Goal: Use online tool/utility: Utilize a website feature to perform a specific function

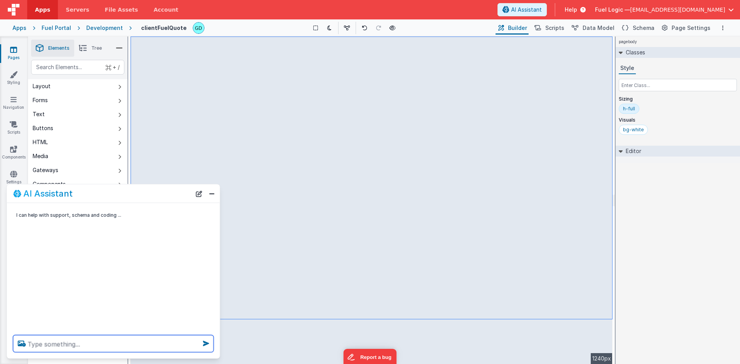
click at [148, 343] on textarea at bounding box center [113, 344] width 201 height 17
type textarea "can you round the edge of the line items so it matches the round of the box aro…"
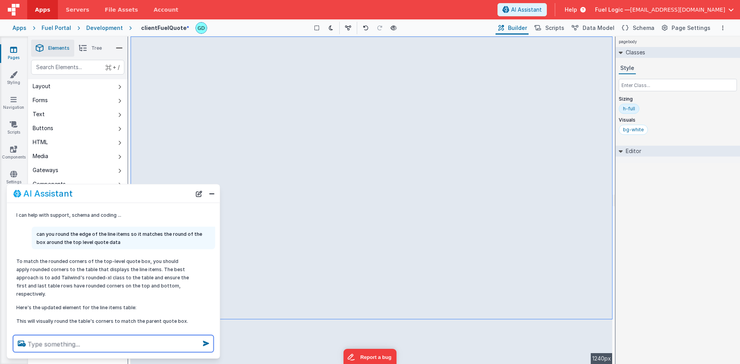
scroll to position [6, 0]
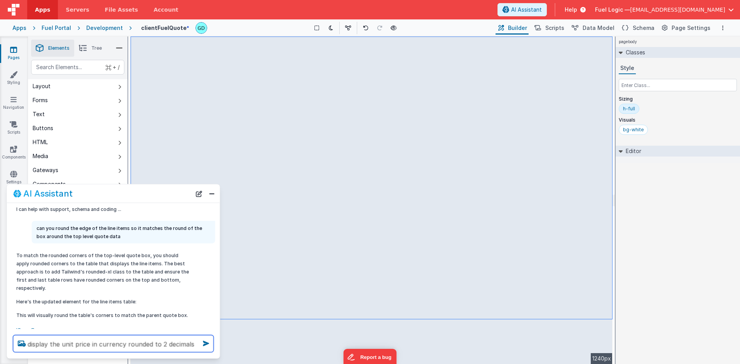
type textarea "display the unit price in currency rounded to 2 decimals"
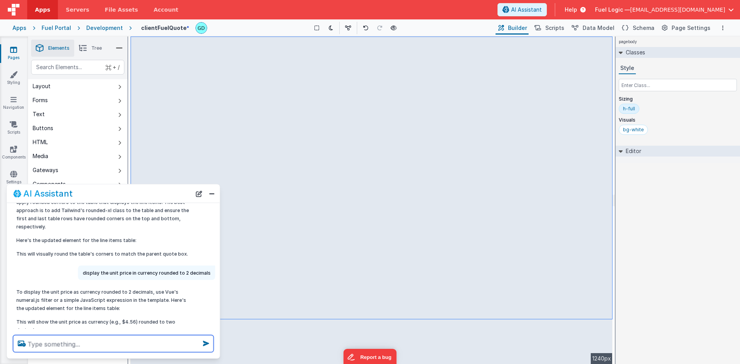
scroll to position [82, 0]
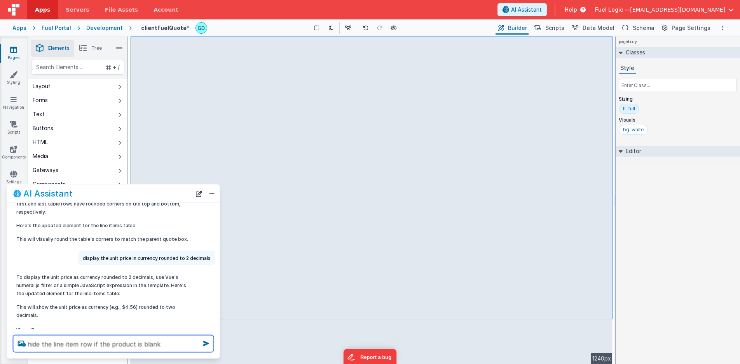
type textarea "hide the line item row if the product is blank"
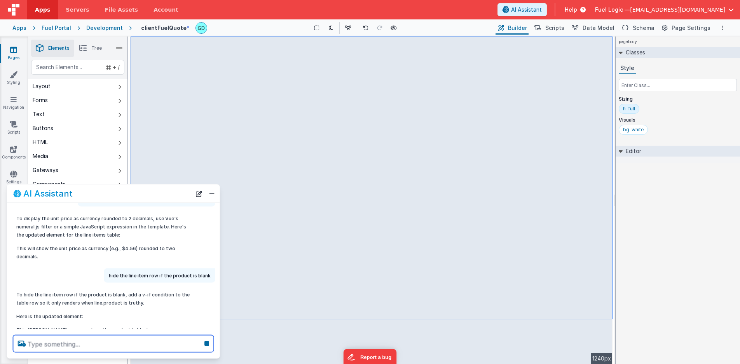
scroll to position [156, 0]
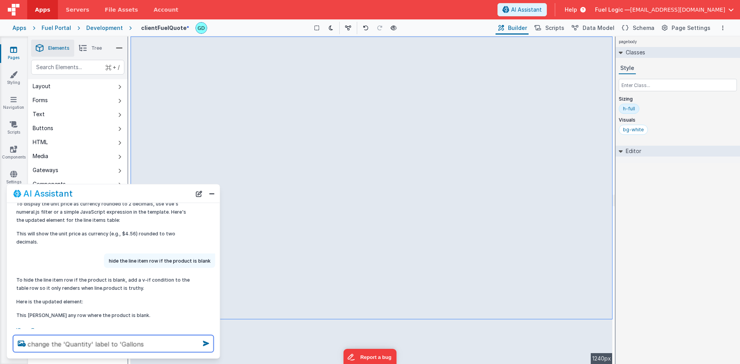
type textarea "change the 'Quantity' label to 'Gallons"
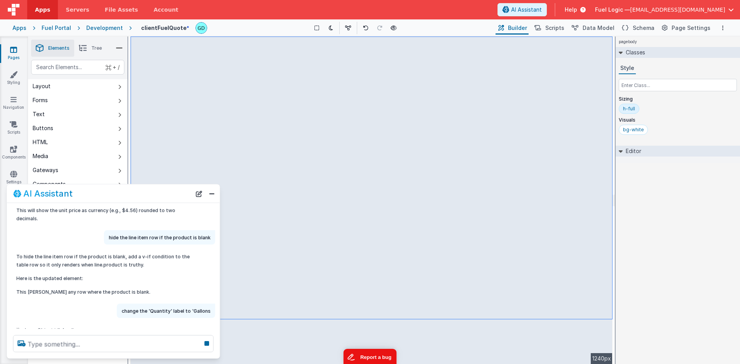
scroll to position [194, 0]
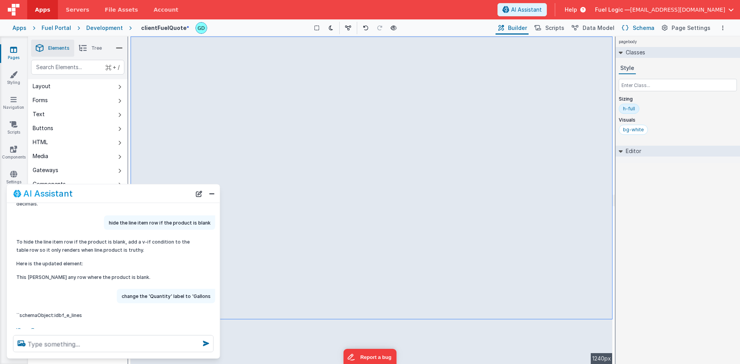
click at [638, 26] on span "Schema" at bounding box center [644, 28] width 22 height 8
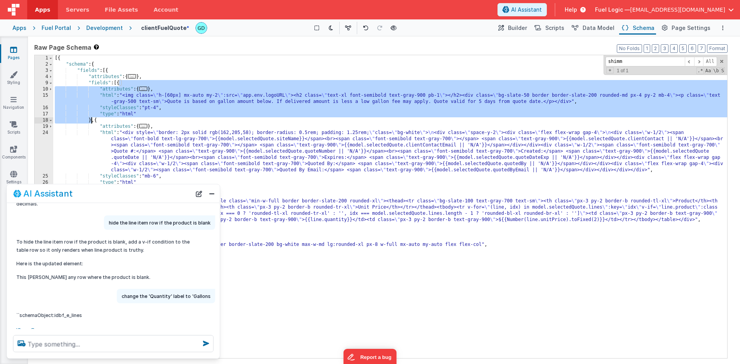
drag, startPoint x: 119, startPoint y: 82, endPoint x: 91, endPoint y: 119, distance: 46.2
click at [91, 119] on div "[{ "schema" : { "fields" : [{ "attributes" : { ... } , "fields" : [{ "attribute…" at bounding box center [390, 213] width 674 height 316
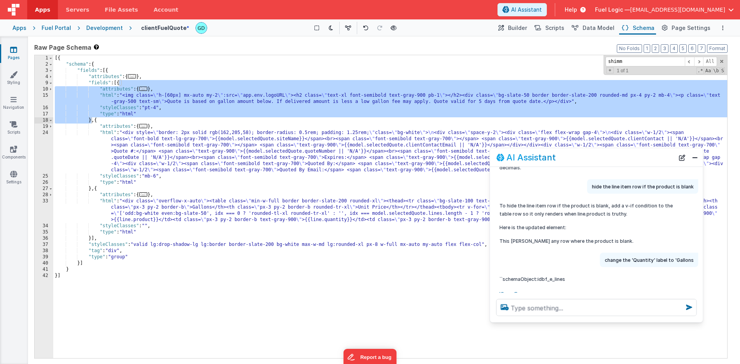
drag, startPoint x: 168, startPoint y: 196, endPoint x: 626, endPoint y: 159, distance: 459.6
click at [630, 159] on div "AI Assistant" at bounding box center [586, 157] width 178 height 9
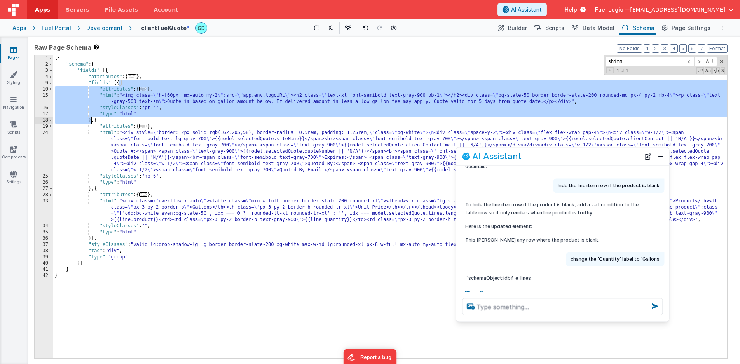
click at [91, 240] on div "[{ "schema" : { "fields" : [{ "attributes" : { ... } , "fields" : [{ "attribute…" at bounding box center [390, 213] width 674 height 316
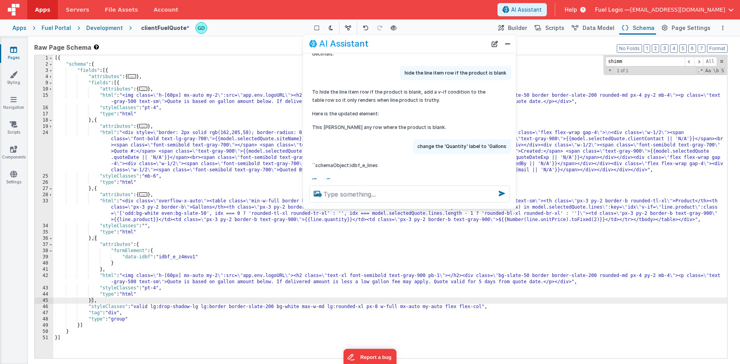
drag, startPoint x: 570, startPoint y: 156, endPoint x: 410, endPoint y: 32, distance: 202.5
click at [410, 39] on div "AI Assistant" at bounding box center [398, 43] width 178 height 9
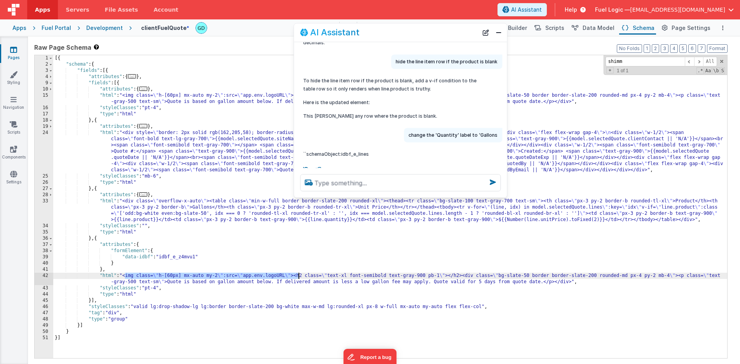
drag, startPoint x: 124, startPoint y: 276, endPoint x: 297, endPoint y: 276, distance: 172.6
click at [297, 276] on div "[{ "schema" : { "fields" : [{ "attributes" : { ... } , "fields" : [{ "attribute…" at bounding box center [390, 213] width 674 height 316
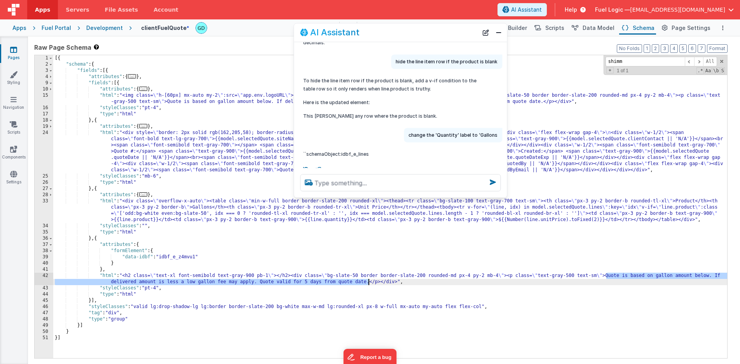
drag, startPoint x: 607, startPoint y: 277, endPoint x: 368, endPoint y: 283, distance: 238.8
click at [368, 283] on div "[{ "schema" : { "fields" : [{ "attributes" : { ... } , "fields" : [{ "attribute…" at bounding box center [390, 213] width 674 height 316
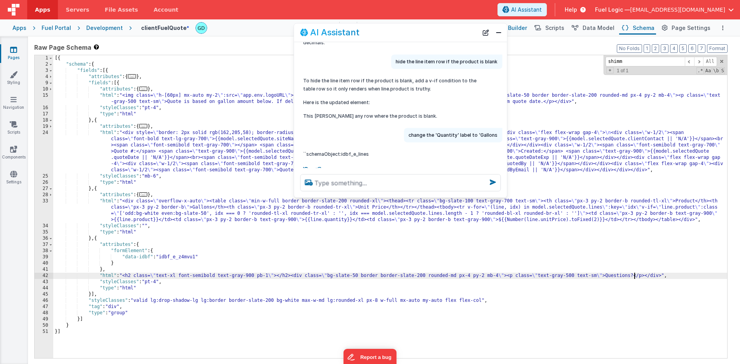
click at [527, 27] on span "Builder" at bounding box center [517, 28] width 19 height 8
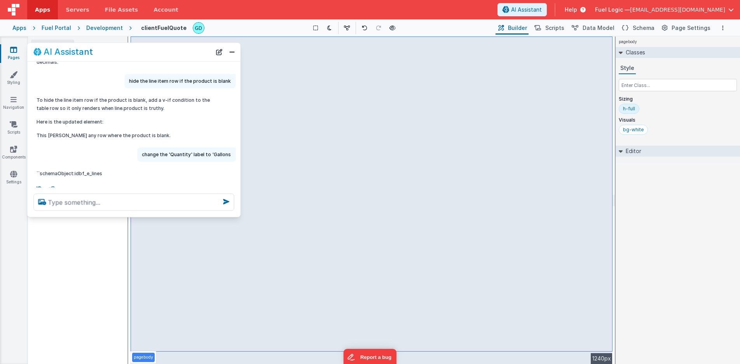
drag, startPoint x: 408, startPoint y: 34, endPoint x: 138, endPoint y: 52, distance: 270.1
click at [138, 52] on div "AI Assistant" at bounding box center [122, 51] width 178 height 9
click at [639, 26] on span "Schema" at bounding box center [644, 28] width 22 height 8
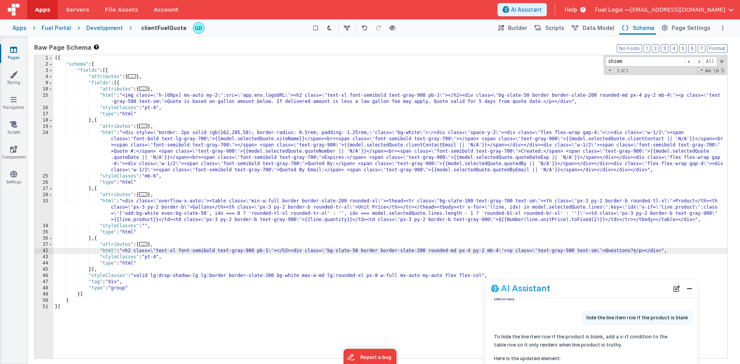
drag, startPoint x: 152, startPoint y: 55, endPoint x: 613, endPoint y: 292, distance: 518.6
click at [612, 292] on div "AI Assistant" at bounding box center [580, 288] width 178 height 9
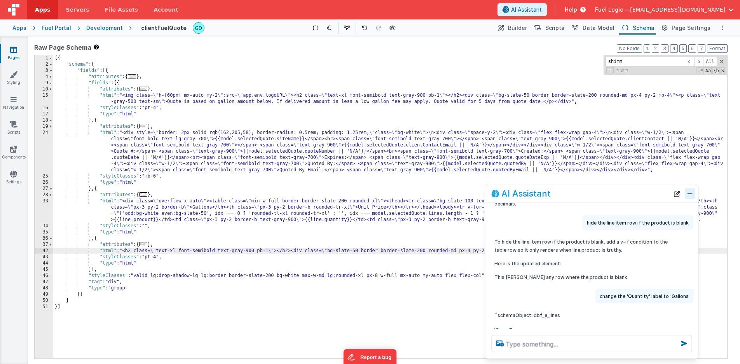
click at [691, 196] on button "Close" at bounding box center [690, 193] width 10 height 11
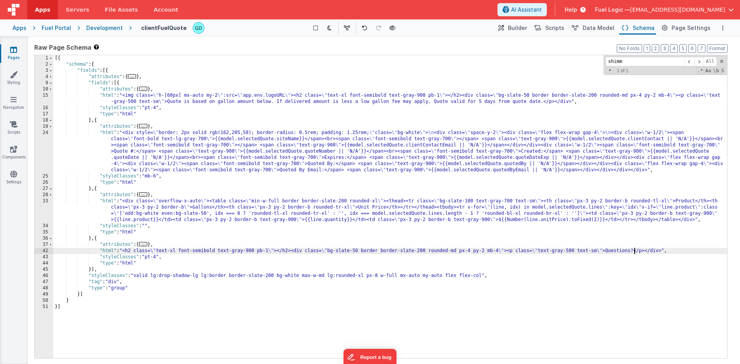
click at [635, 251] on div "[{ "schema" : { "fields" : [{ "attributes" : { ... } , "fields" : [{ "attribute…" at bounding box center [390, 213] width 674 height 316
click at [474, 166] on div "[{ "schema" : { "fields" : [{ "attributes" : { ... } , "fields" : [{ "attribute…" at bounding box center [390, 213] width 674 height 316
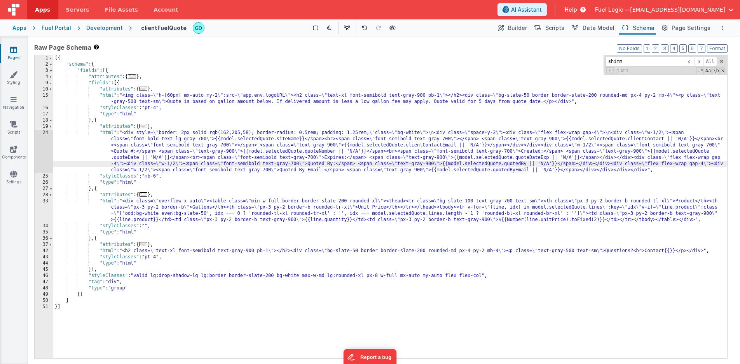
click at [455, 165] on div "[{ "schema" : { "fields" : [{ "attributes" : { ... } , "fields" : [{ "attribute…" at bounding box center [390, 213] width 674 height 316
click at [509, 165] on div "[{ "schema" : { "fields" : [{ "attributes" : { ... } , "fields" : [{ "attribute…" at bounding box center [390, 213] width 674 height 316
click at [550, 164] on div "[{ "schema" : { "fields" : [{ "attributes" : { ... } , "fields" : [{ "attribute…" at bounding box center [390, 213] width 674 height 316
click at [671, 252] on div "[{ "schema" : { "fields" : [{ "attributes" : { ... } , "fields" : [{ "attribute…" at bounding box center [390, 213] width 674 height 316
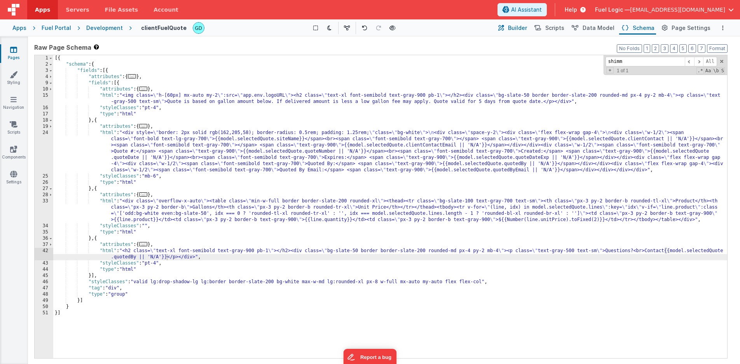
click at [521, 23] on button "Builder" at bounding box center [512, 27] width 33 height 13
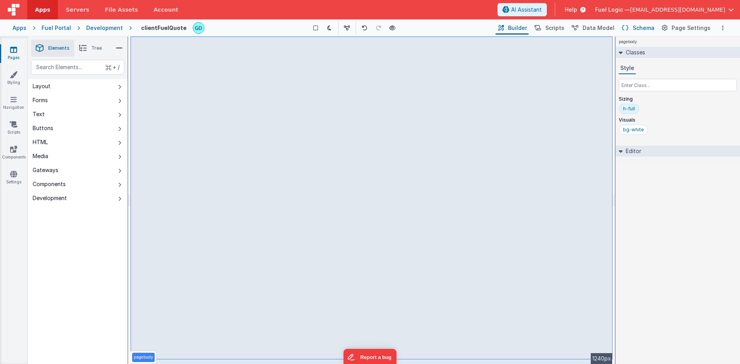
click at [637, 29] on span "Schema" at bounding box center [644, 28] width 22 height 8
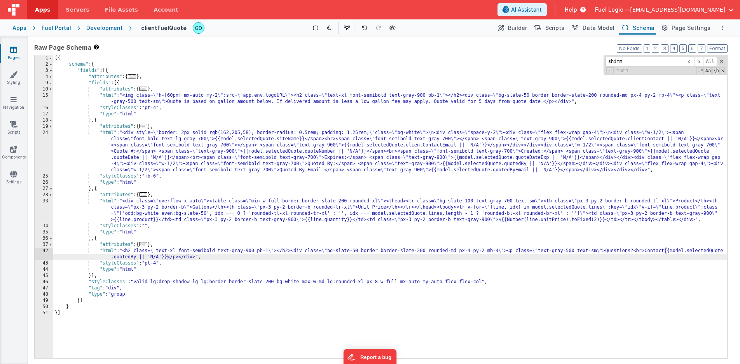
click at [665, 251] on div "[{ "schema" : { "fields" : [{ "attributes" : { ... } , "fields" : [{ "attribute…" at bounding box center [390, 213] width 674 height 316
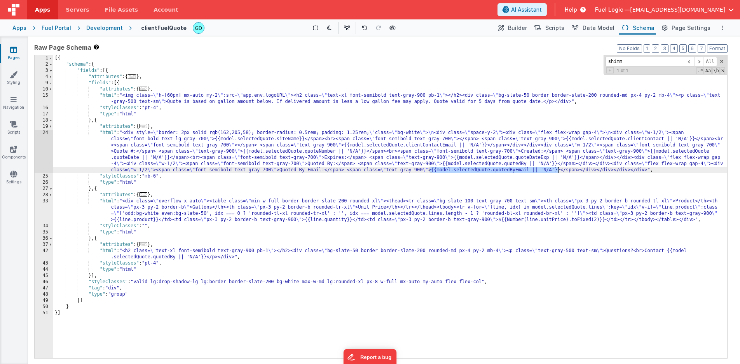
drag, startPoint x: 430, startPoint y: 171, endPoint x: 558, endPoint y: 172, distance: 128.7
click at [558, 172] on div "[{ "schema" : { "fields" : [{ "attributes" : { ... } , "fields" : [{ "attribute…" at bounding box center [390, 213] width 674 height 316
click at [206, 258] on div "[{ "schema" : { "fields" : [{ "attributes" : { ... } , "fields" : [{ "attribute…" at bounding box center [390, 213] width 674 height 316
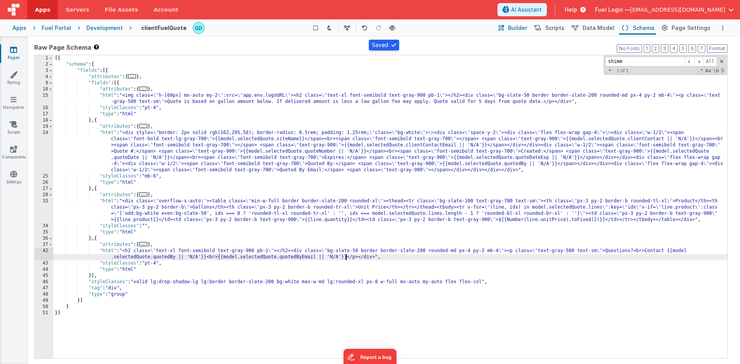
click at [516, 28] on span "Builder" at bounding box center [517, 28] width 19 height 8
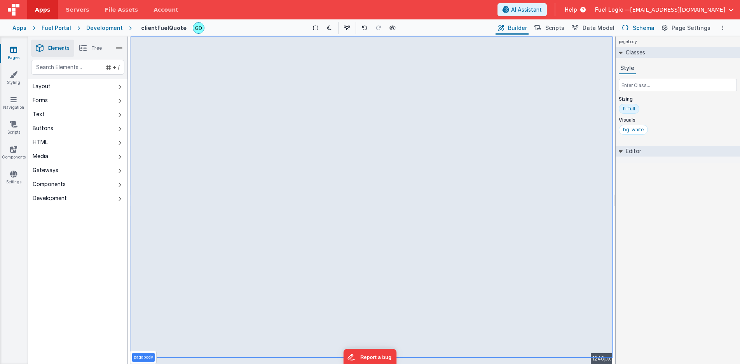
click at [635, 29] on button "Schema" at bounding box center [637, 27] width 37 height 13
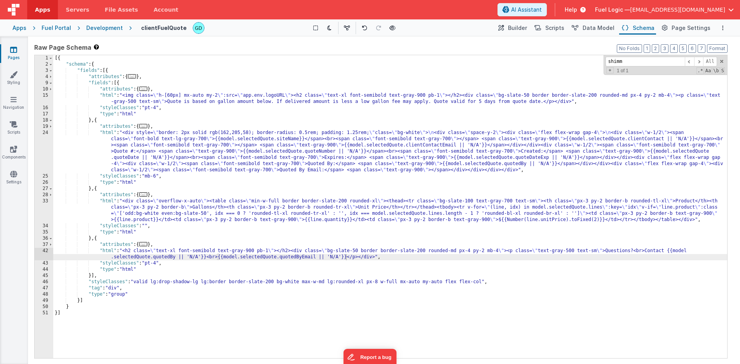
click at [607, 252] on div "[{ "schema" : { "fields" : [{ "attributes" : { ... } , "fields" : [{ "attribute…" at bounding box center [390, 213] width 674 height 316
click at [635, 251] on div "[{ "schema" : { "fields" : [{ "attributes" : { ... } , "fields" : [{ "attribute…" at bounding box center [390, 213] width 674 height 316
drag, startPoint x: 509, startPoint y: 252, endPoint x: 606, endPoint y: 253, distance: 96.8
click at [606, 253] on div "[{ "schema" : { "fields" : [{ "attributes" : { ... } , "fields" : [{ "attribute…" at bounding box center [390, 213] width 674 height 316
click at [645, 252] on div "[{ "schema" : { "fields" : [{ "attributes" : { ... } , "fields" : [{ "attribute…" at bounding box center [390, 213] width 674 height 316
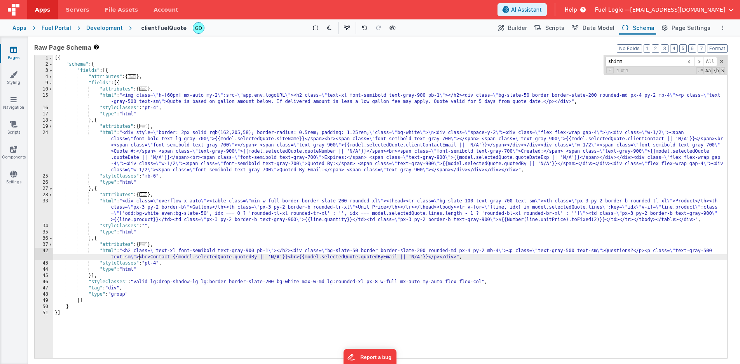
click at [691, 252] on div "[{ "schema" : { "fields" : [{ "attributes" : { ... } , "fields" : [{ "attribute…" at bounding box center [390, 213] width 674 height 316
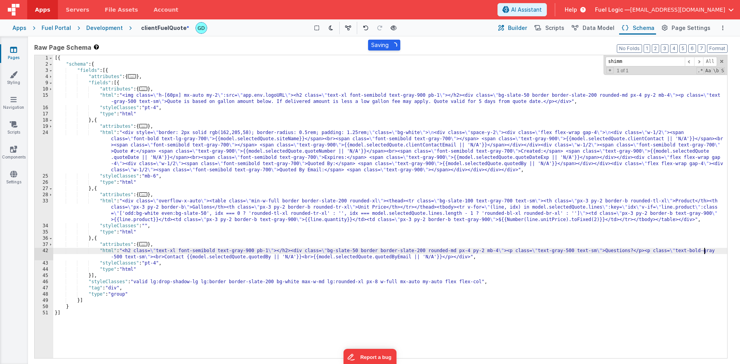
click at [513, 24] on button "Builder" at bounding box center [512, 27] width 33 height 13
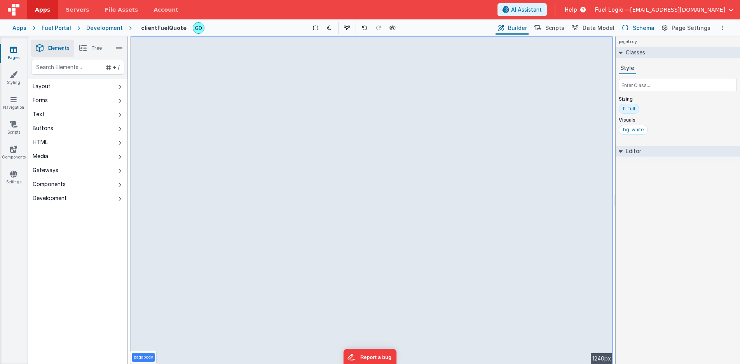
click at [651, 28] on span "Schema" at bounding box center [644, 28] width 22 height 8
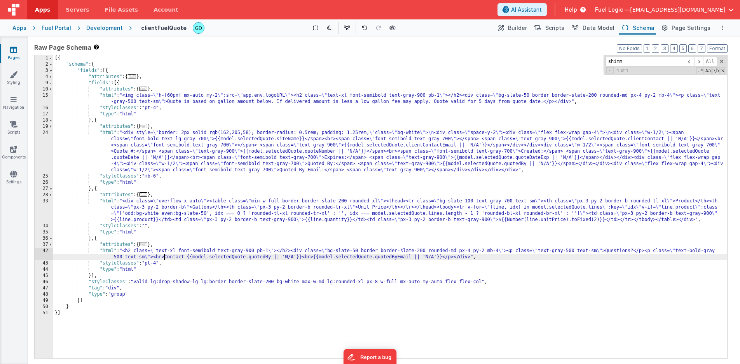
click at [164, 256] on div "[{ "schema" : { "fields" : [{ "attributes" : { ... } , "fields" : [{ "attribute…" at bounding box center [390, 213] width 674 height 316
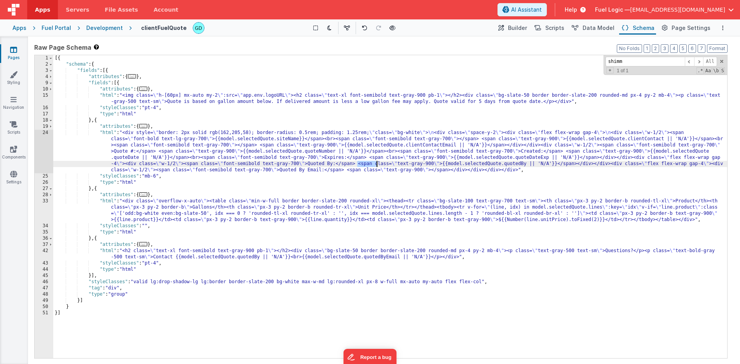
drag, startPoint x: 358, startPoint y: 164, endPoint x: 376, endPoint y: 164, distance: 17.9
click at [376, 164] on div "[{ "schema" : { "fields" : [{ "attributes" : { ... } , "fields" : [{ "attribute…" at bounding box center [390, 213] width 674 height 316
click at [184, 164] on div "[{ "schema" : { "fields" : [{ "attributes" : { ... } , "fields" : [{ "attribute…" at bounding box center [390, 213] width 674 height 316
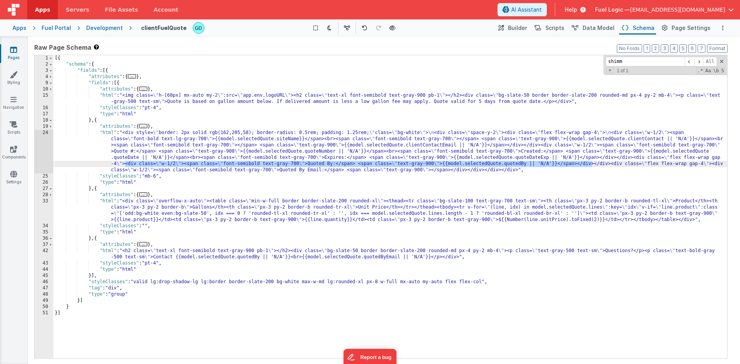
drag, startPoint x: 125, startPoint y: 164, endPoint x: 593, endPoint y: 164, distance: 468.6
click at [593, 164] on div "[{ "schema" : { "fields" : [{ "attributes" : { ... } , "fields" : [{ "attribute…" at bounding box center [390, 213] width 674 height 316
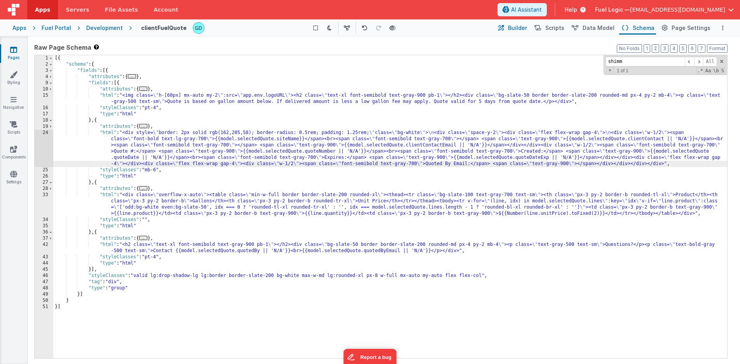
click at [525, 27] on span "Builder" at bounding box center [517, 28] width 19 height 8
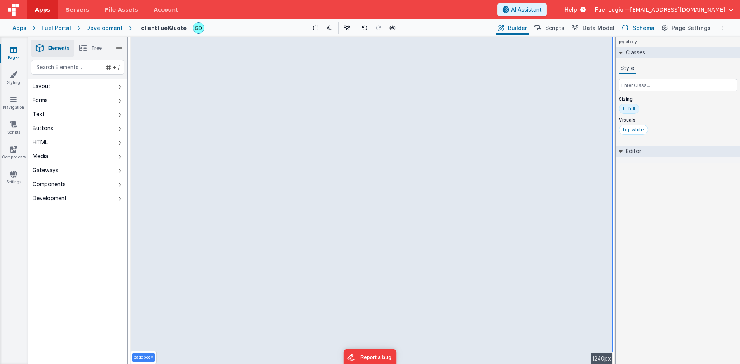
click at [645, 27] on span "Schema" at bounding box center [644, 28] width 22 height 8
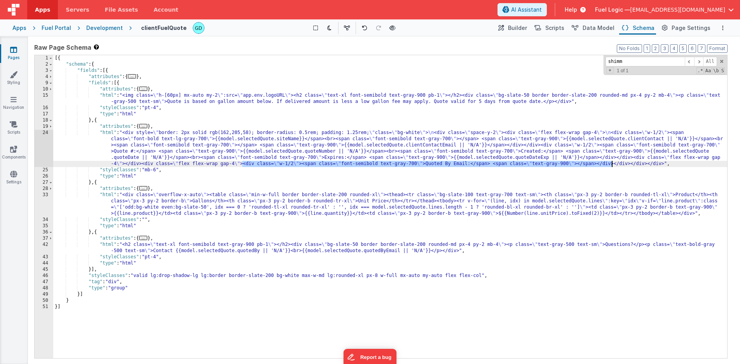
drag, startPoint x: 243, startPoint y: 165, endPoint x: 612, endPoint y: 165, distance: 368.2
click at [612, 165] on div "[{ "schema" : { "fields" : [{ "attributes" : { ... } , "fields" : [{ "attribute…" at bounding box center [390, 213] width 674 height 316
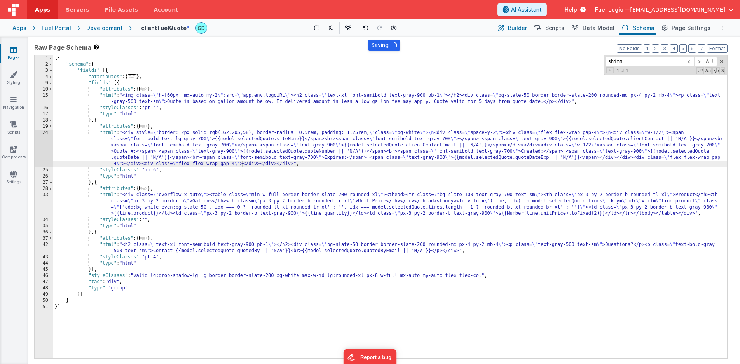
click at [525, 27] on span "Builder" at bounding box center [517, 28] width 19 height 8
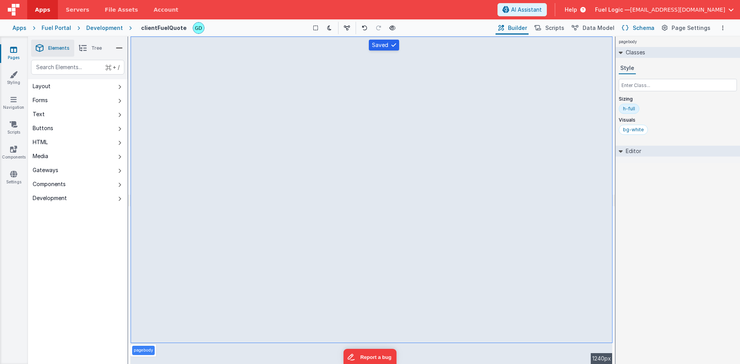
click at [650, 26] on span "Schema" at bounding box center [644, 28] width 22 height 8
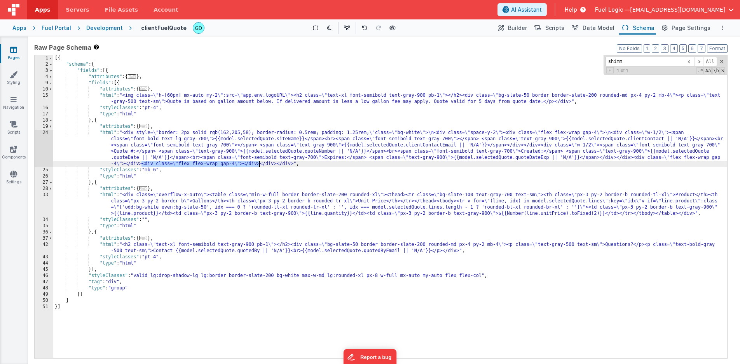
drag, startPoint x: 142, startPoint y: 164, endPoint x: 258, endPoint y: 161, distance: 116.3
click at [258, 161] on div "[{ "schema" : { "fields" : [{ "attributes" : { ... } , "fields" : [{ "attribute…" at bounding box center [390, 213] width 674 height 316
click at [513, 31] on button "Builder" at bounding box center [512, 27] width 33 height 13
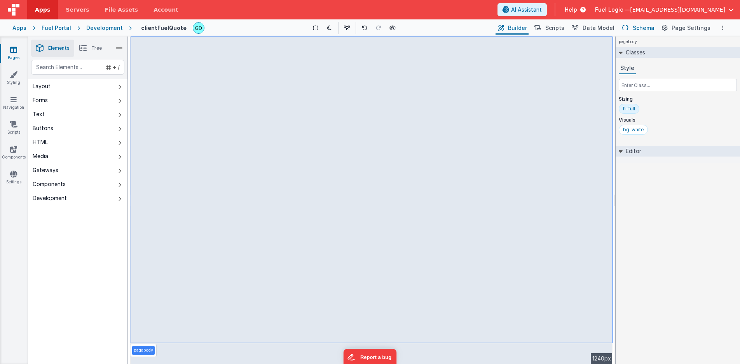
click at [640, 28] on span "Schema" at bounding box center [644, 28] width 22 height 8
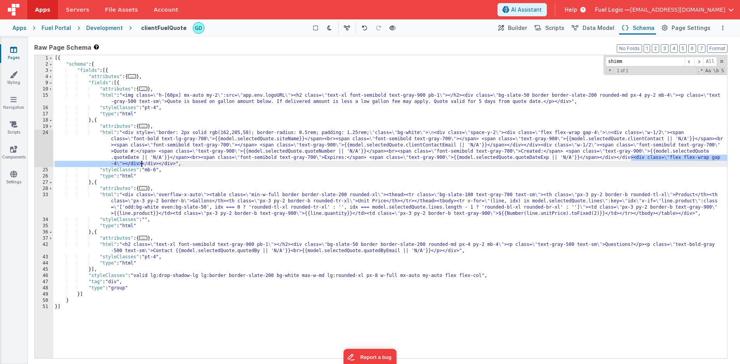
drag, startPoint x: 633, startPoint y: 159, endPoint x: 142, endPoint y: 165, distance: 491.2
click at [142, 165] on div "[{ "schema" : { "fields" : [{ "attributes" : { ... } , "fields" : [{ "attribute…" at bounding box center [390, 213] width 674 height 316
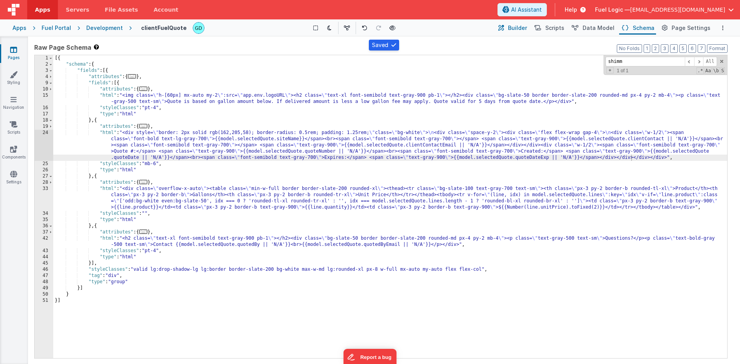
click at [526, 27] on span "Builder" at bounding box center [517, 28] width 19 height 8
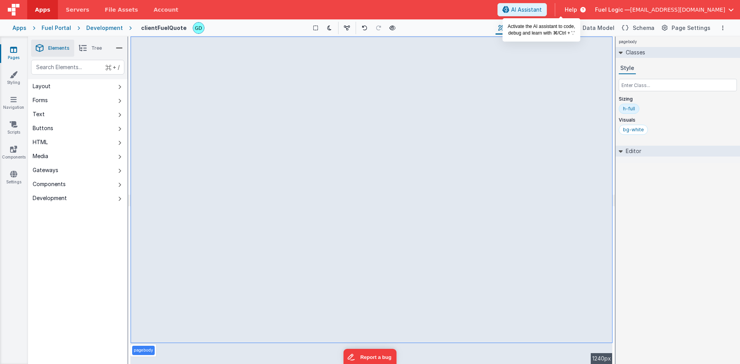
click at [542, 10] on span "AI Assistant" at bounding box center [526, 10] width 31 height 8
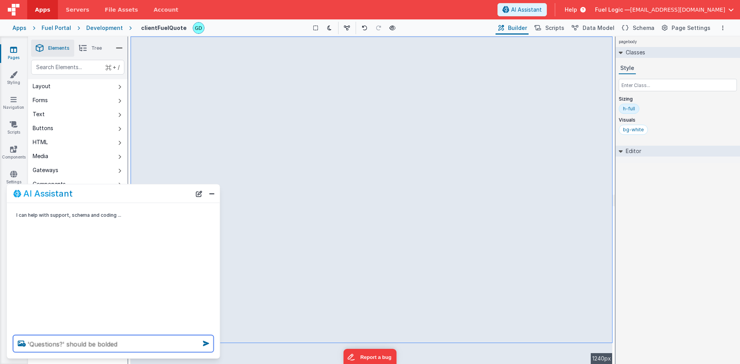
type textarea "'Questions?' should be bolded"
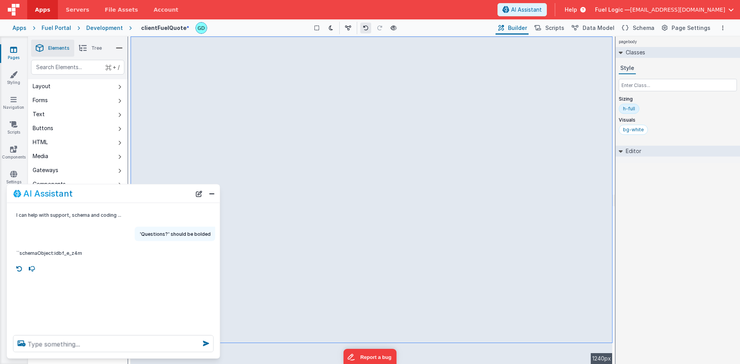
click at [364, 28] on icon at bounding box center [365, 27] width 5 height 5
click at [652, 28] on span "Schema" at bounding box center [644, 28] width 22 height 8
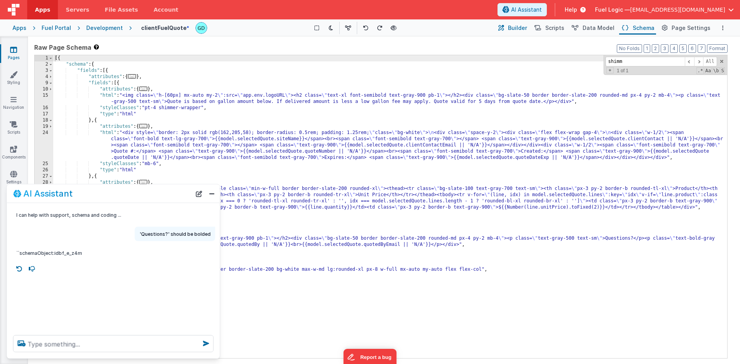
click at [520, 31] on span "Builder" at bounding box center [517, 28] width 19 height 8
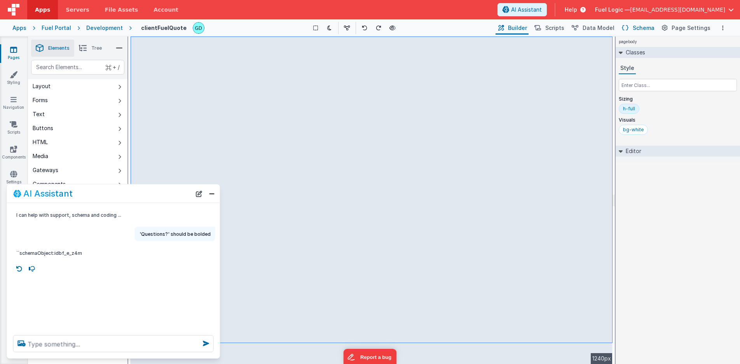
click at [644, 29] on span "Schema" at bounding box center [644, 28] width 22 height 8
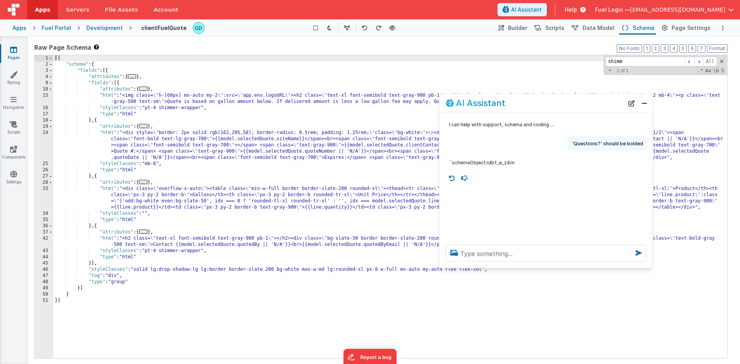
drag, startPoint x: 157, startPoint y: 191, endPoint x: 594, endPoint y: 96, distance: 447.2
click at [594, 98] on div "AI Assistant" at bounding box center [535, 102] width 178 height 9
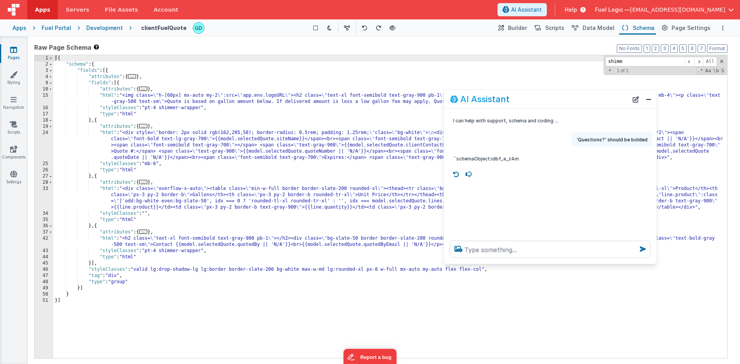
click at [146, 234] on span "..." at bounding box center [143, 232] width 9 height 4
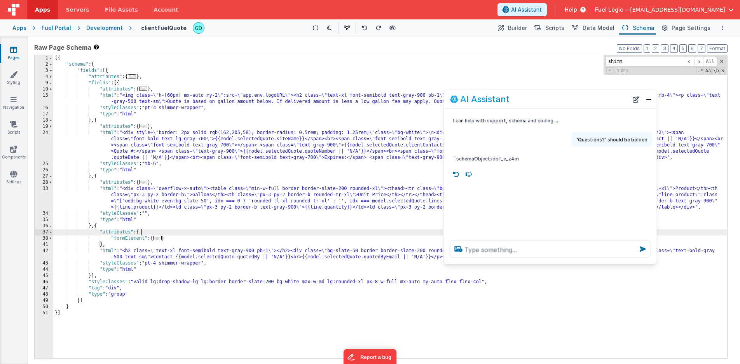
click at [160, 239] on span "..." at bounding box center [157, 238] width 9 height 4
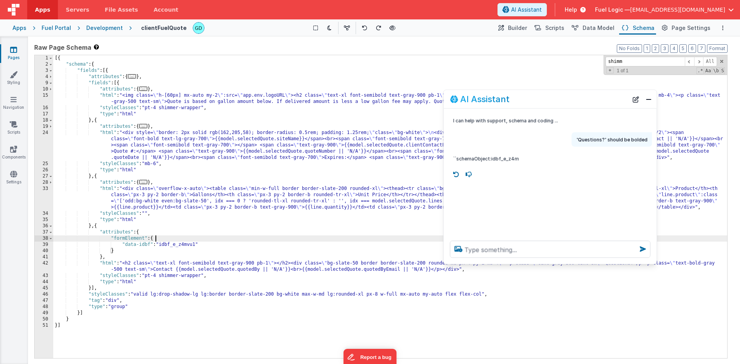
click at [197, 245] on div "[{ "schema" : { "fields" : [{ "attributes" : { ... } , "fields" : [{ "attribute…" at bounding box center [390, 213] width 674 height 316
click at [527, 26] on span "Builder" at bounding box center [517, 28] width 19 height 8
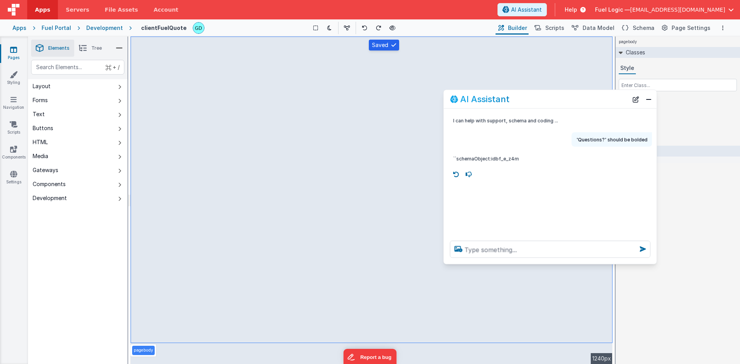
click at [610, 140] on p "'Questions?' should be bolded" at bounding box center [612, 140] width 71 height 8
click at [604, 142] on p "'Questions?' should be bolded" at bounding box center [612, 140] width 71 height 8
drag, startPoint x: 579, startPoint y: 139, endPoint x: 654, endPoint y: 140, distance: 74.7
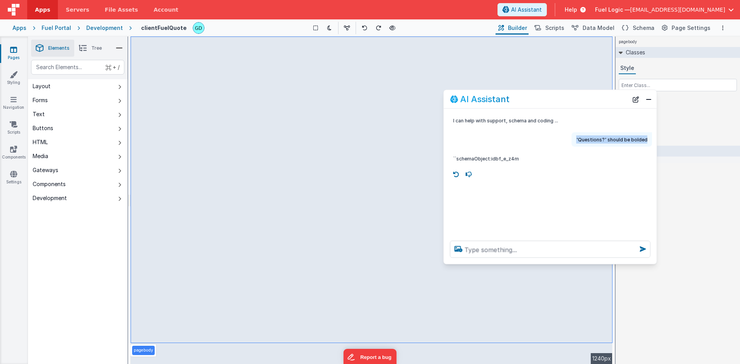
click at [654, 140] on div "'Questions?' should be bolded" at bounding box center [550, 140] width 213 height 14
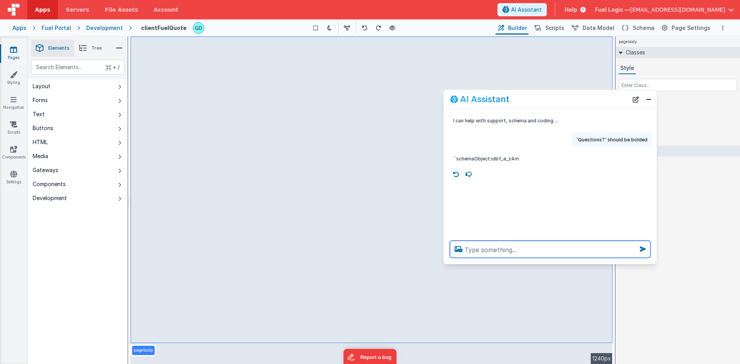
click at [551, 250] on textarea at bounding box center [550, 249] width 201 height 17
paste textarea "'Questions?' should be bolded"
type textarea "'Questions?' should be bolded"
click at [644, 249] on icon at bounding box center [643, 249] width 12 height 12
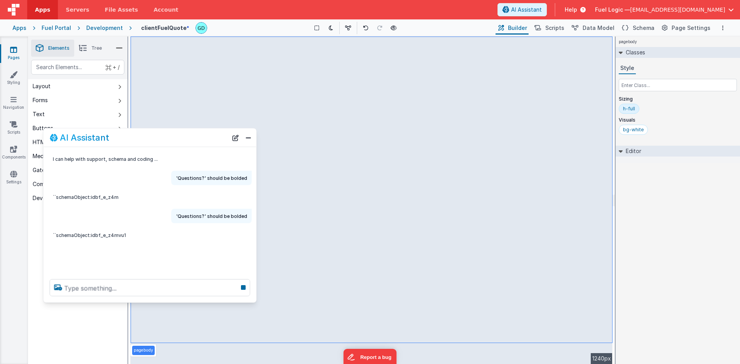
drag, startPoint x: 500, startPoint y: 98, endPoint x: 100, endPoint y: 136, distance: 402.4
click at [100, 136] on h2 "AI Assistant" at bounding box center [84, 137] width 49 height 9
click at [638, 28] on span "Schema" at bounding box center [644, 28] width 22 height 8
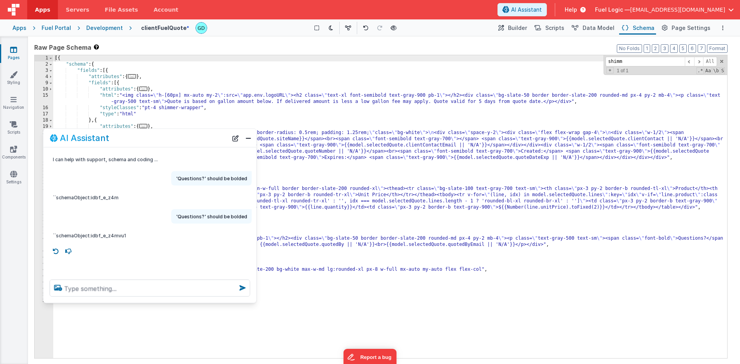
click at [639, 28] on span "Schema" at bounding box center [644, 28] width 22 height 8
click at [525, 26] on span "Builder" at bounding box center [517, 28] width 19 height 8
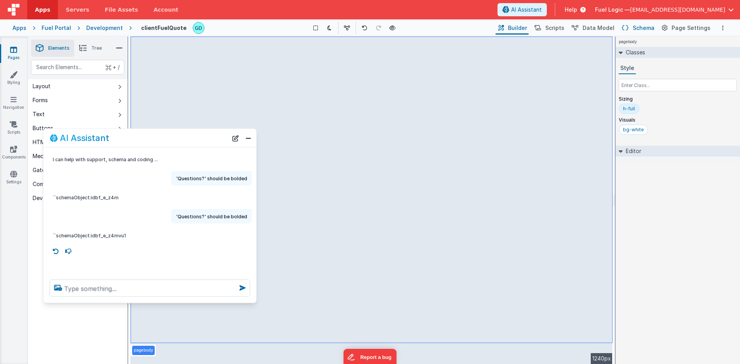
click at [634, 28] on button "Schema" at bounding box center [637, 27] width 37 height 13
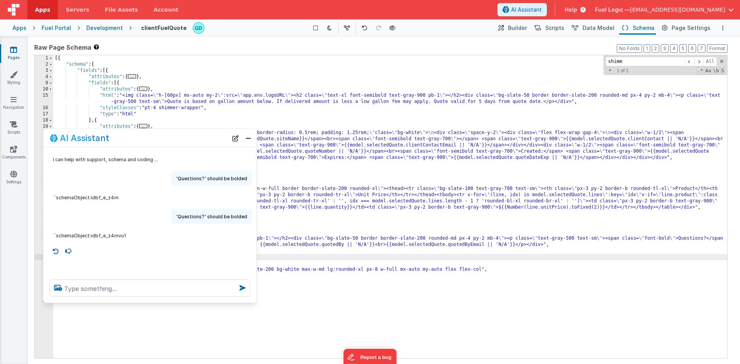
click at [553, 259] on div "[{ "schema" : { "fields" : [{ "attributes" : { ... } , "fields" : [{ "attribute…" at bounding box center [390, 213] width 674 height 316
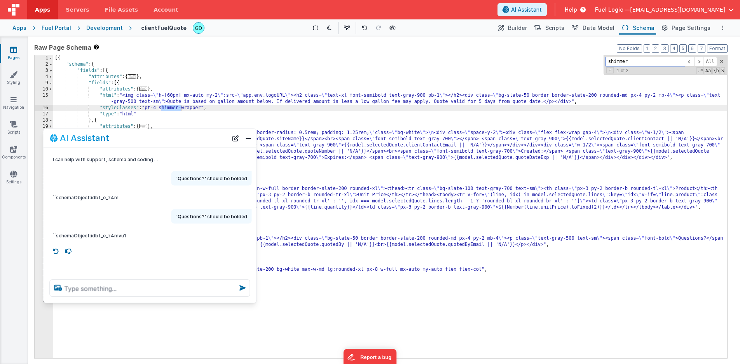
type input "shimmer"
click at [161, 105] on div "[{ "schema" : { "fields" : [{ "attributes" : { ... } , "fields" : [{ "attribute…" at bounding box center [390, 213] width 674 height 316
drag, startPoint x: 164, startPoint y: 108, endPoint x: 203, endPoint y: 107, distance: 38.9
click at [203, 107] on div "[{ "schema" : { "fields" : [{ "attributes" : { ... } , "fields" : [{ "attribute…" at bounding box center [390, 213] width 674 height 316
click at [525, 25] on span "Builder" at bounding box center [517, 28] width 19 height 8
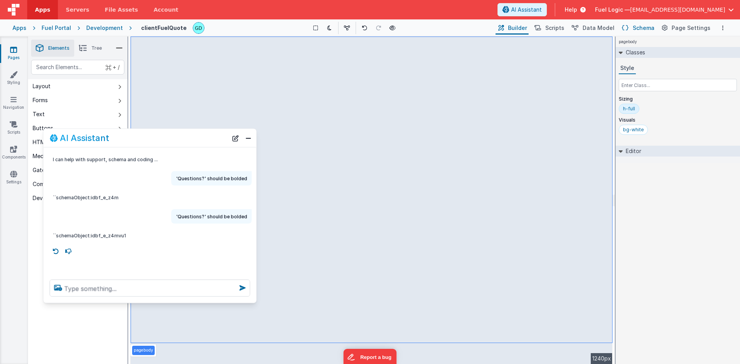
click at [647, 28] on span "Schema" at bounding box center [644, 28] width 22 height 8
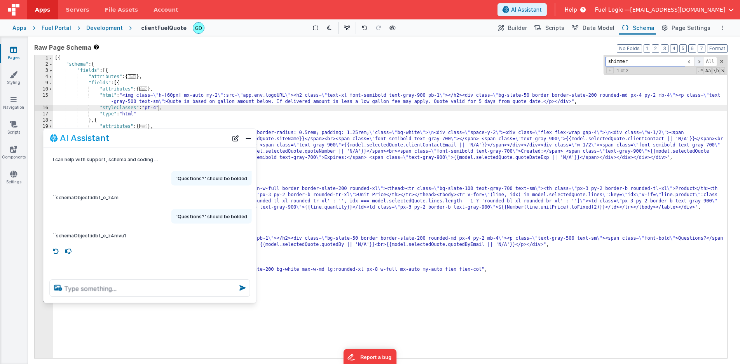
click at [701, 63] on span at bounding box center [698, 62] width 9 height 10
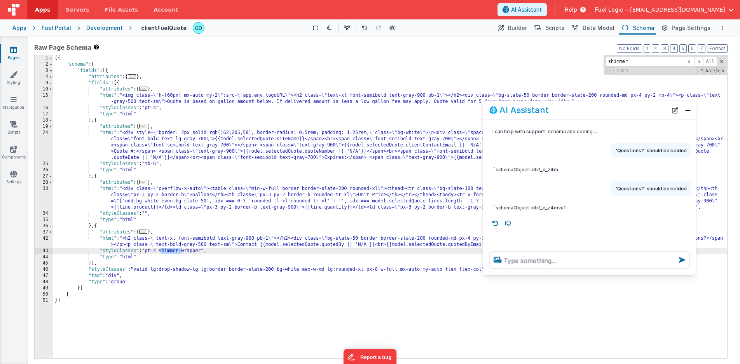
drag, startPoint x: 109, startPoint y: 140, endPoint x: 549, endPoint y: 112, distance: 440.7
click at [549, 112] on div "AI Assistant" at bounding box center [579, 109] width 178 height 9
click at [202, 250] on div "[{ "schema" : { "fields" : [{ "attributes" : { ... } , "fields" : [{ "attribute…" at bounding box center [390, 213] width 674 height 316
click at [516, 28] on button "Builder" at bounding box center [512, 27] width 33 height 13
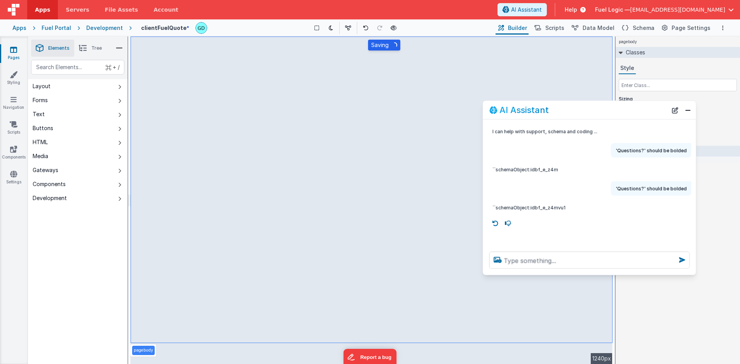
click at [520, 30] on span "Builder" at bounding box center [517, 28] width 19 height 8
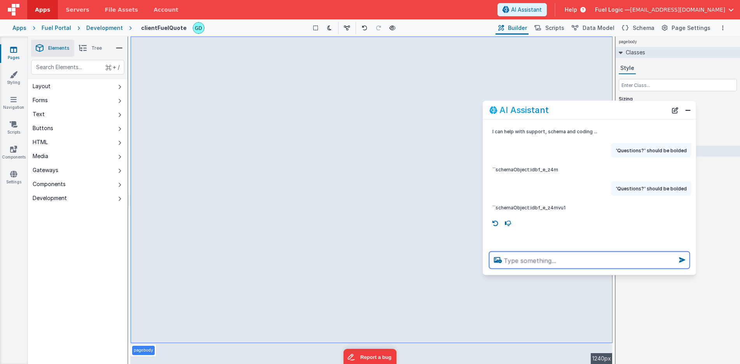
click at [548, 261] on textarea at bounding box center [590, 260] width 201 height 17
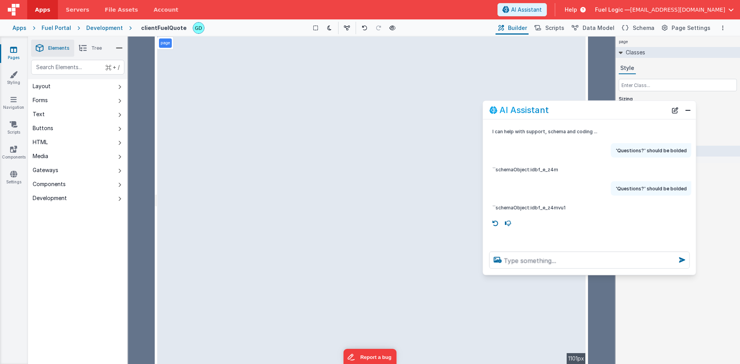
drag, startPoint x: 614, startPoint y: 95, endPoint x: 588, endPoint y: 144, distance: 55.1
click at [588, 144] on html "Apps Servers File Assets Account Some FUTURE Slot AI Assistant Help Fuel Logic …" at bounding box center [370, 182] width 740 height 364
click at [538, 262] on textarea at bounding box center [590, 260] width 201 height 17
type textarea "can you make the full si"
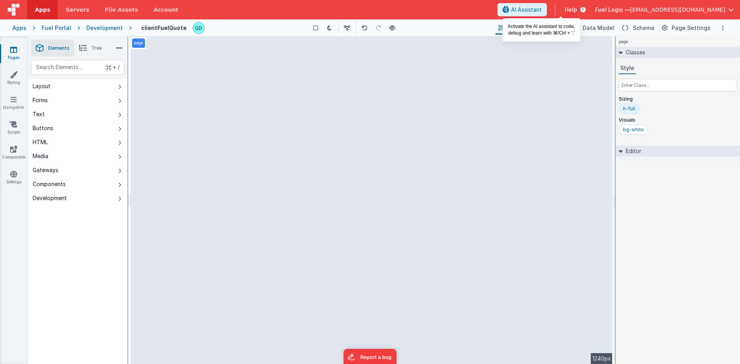
click at [542, 9] on span "AI Assistant" at bounding box center [526, 10] width 31 height 8
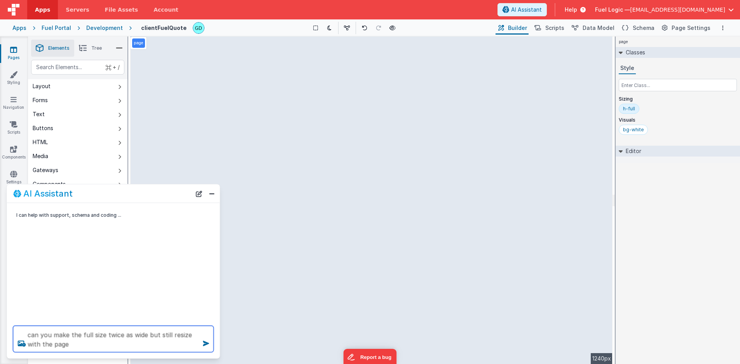
type textarea "can you make the full size twice as wide but still resize with the page"
